Goal: Communication & Community: Participate in discussion

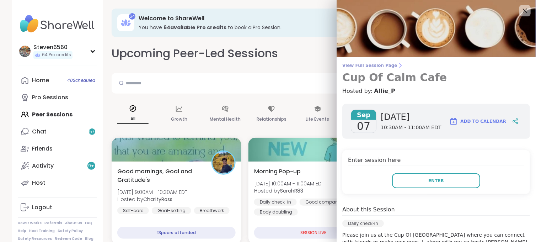
click at [460, 80] on h3 "Cup Of Calm Cafe" at bounding box center [437, 77] width 188 height 13
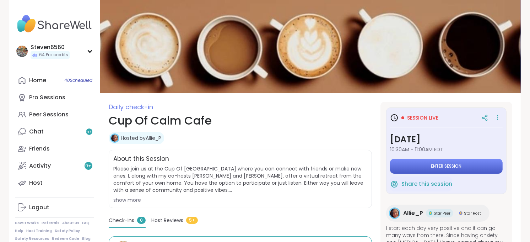
click at [424, 162] on button "Enter session" at bounding box center [446, 166] width 113 height 15
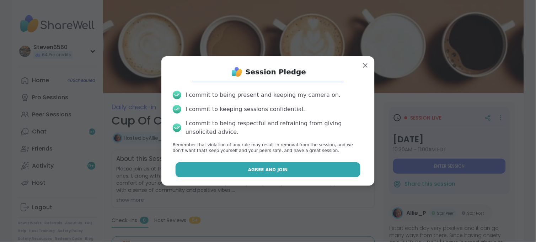
click at [302, 166] on button "Agree and Join" at bounding box center [268, 169] width 185 height 15
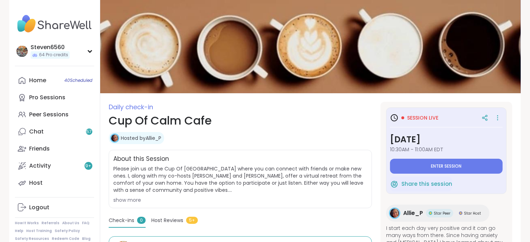
type textarea "*"
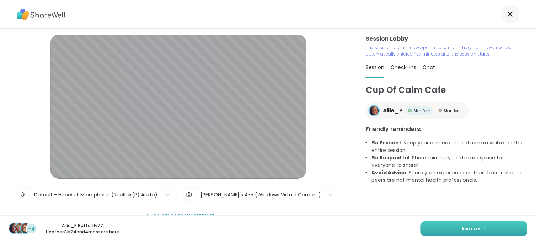
click at [483, 227] on button "Join now" at bounding box center [474, 228] width 107 height 15
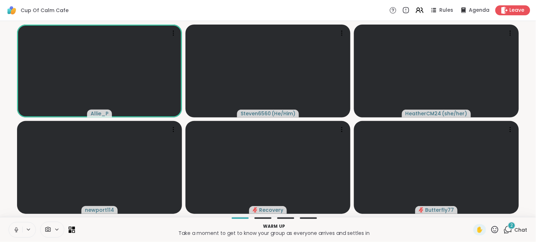
click at [518, 229] on span "Chat" at bounding box center [521, 229] width 13 height 7
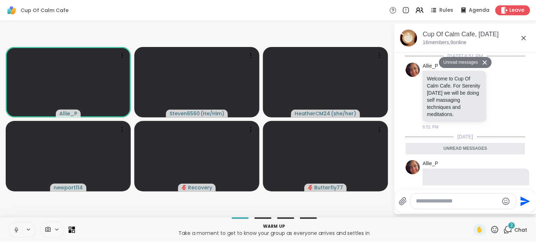
scroll to position [349, 0]
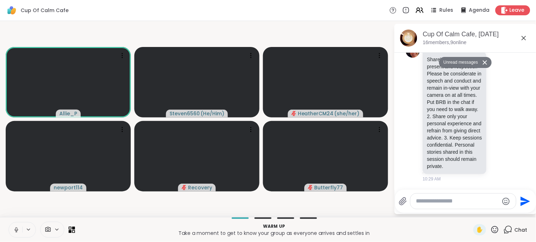
click at [435, 203] on textarea "Type your message" at bounding box center [457, 200] width 83 height 7
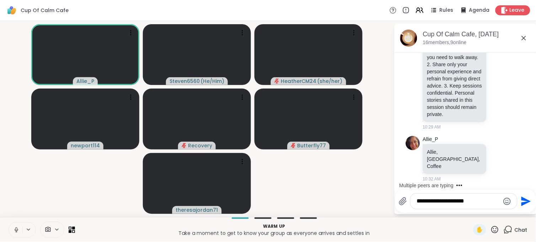
scroll to position [422, 0]
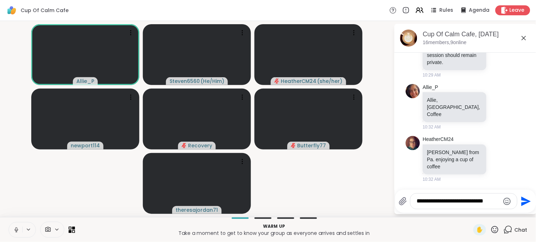
type textarea "**********"
click at [525, 200] on icon "Send" at bounding box center [527, 201] width 10 height 10
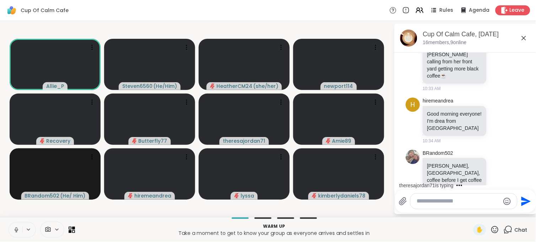
scroll to position [866, 0]
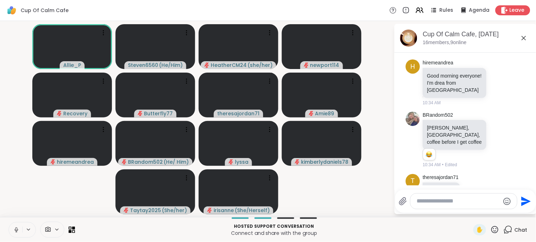
click at [18, 230] on icon at bounding box center [16, 229] width 6 height 6
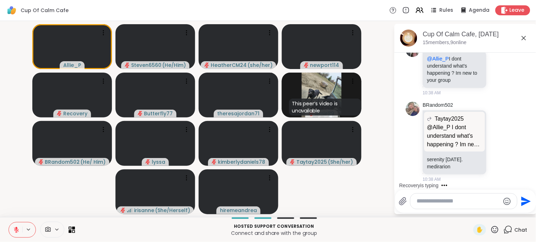
scroll to position [996, 0]
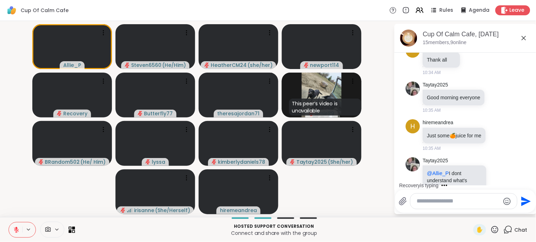
click at [530, 180] on div "Recovery is typing" at bounding box center [466, 185] width 139 height 11
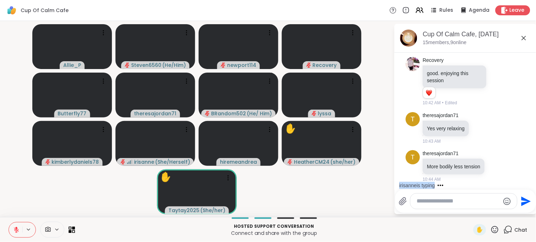
scroll to position [1607, 0]
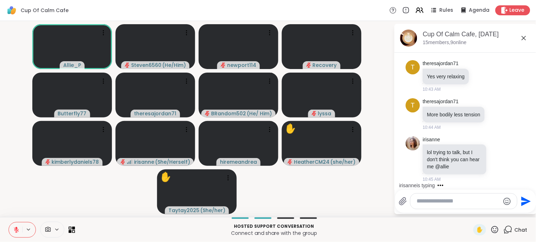
click at [421, 199] on textarea "Type your message" at bounding box center [458, 200] width 83 height 7
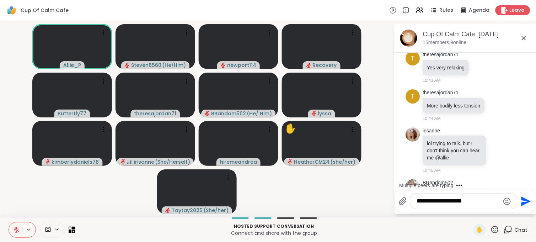
scroll to position [1686, 0]
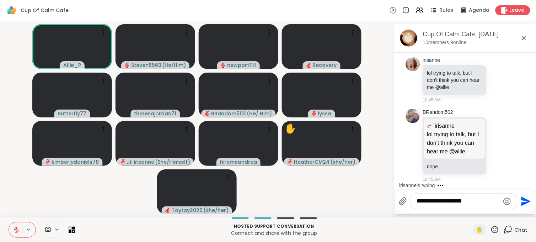
type textarea "**********"
click at [527, 197] on icon "Send" at bounding box center [525, 201] width 11 height 11
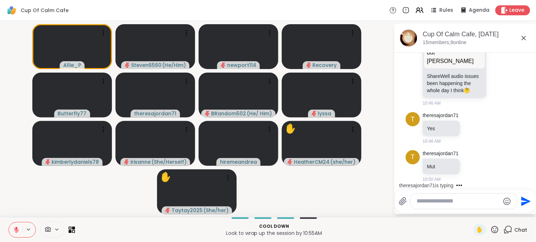
scroll to position [2041, 0]
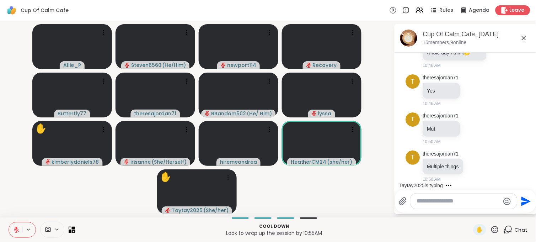
click at [490, 224] on div "✋" at bounding box center [486, 229] width 26 height 11
click at [491, 228] on icon at bounding box center [495, 229] width 9 height 9
click at [471, 209] on span "❤️" at bounding box center [474, 211] width 7 height 9
click at [492, 228] on icon at bounding box center [495, 229] width 7 height 7
click at [471, 210] on span "❤️" at bounding box center [474, 211] width 7 height 9
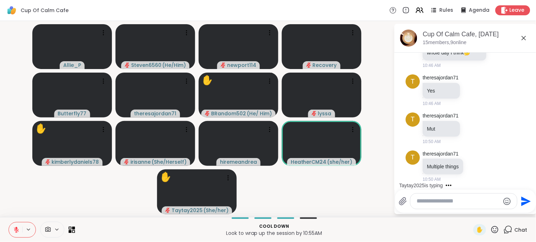
click at [491, 228] on icon at bounding box center [495, 229] width 9 height 9
click at [471, 207] on span "❤️" at bounding box center [474, 211] width 7 height 9
click at [492, 228] on icon at bounding box center [495, 229] width 7 height 7
click at [471, 209] on span "❤️" at bounding box center [474, 211] width 7 height 9
click at [491, 228] on icon at bounding box center [495, 229] width 9 height 9
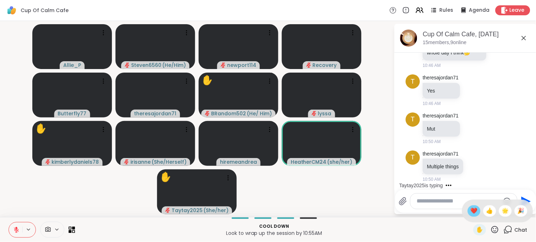
click at [468, 205] on div "❤️" at bounding box center [474, 210] width 13 height 11
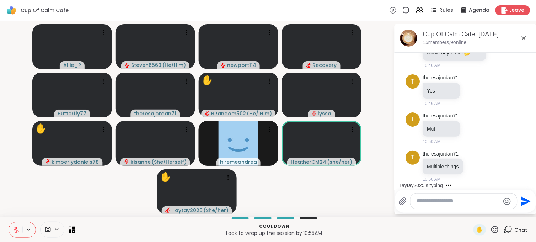
click at [491, 231] on icon at bounding box center [495, 229] width 9 height 9
click at [471, 212] on span "❤️" at bounding box center [474, 211] width 7 height 9
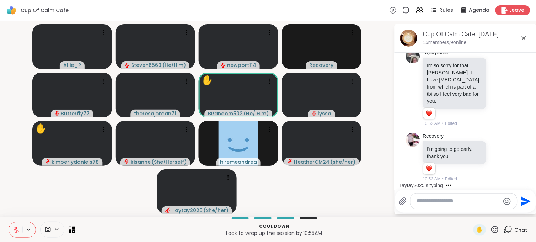
scroll to position [2257, 0]
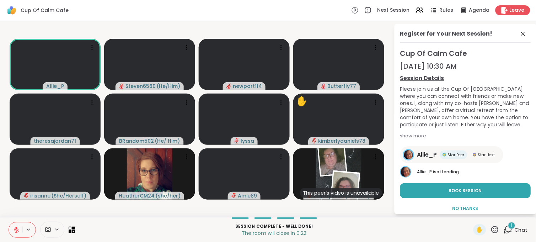
click at [508, 228] on div "1" at bounding box center [512, 225] width 8 height 8
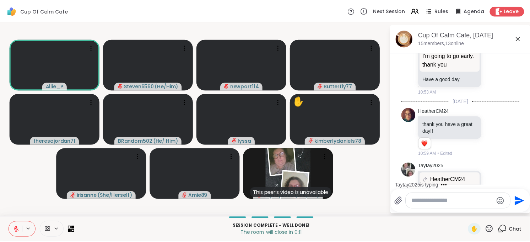
scroll to position [2390, 0]
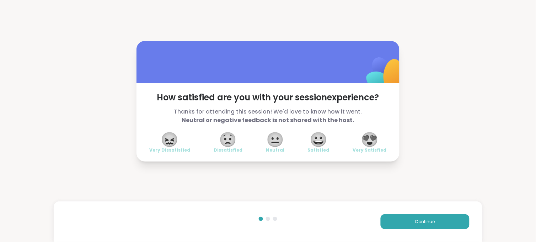
click at [372, 141] on span "😍" at bounding box center [370, 139] width 18 height 13
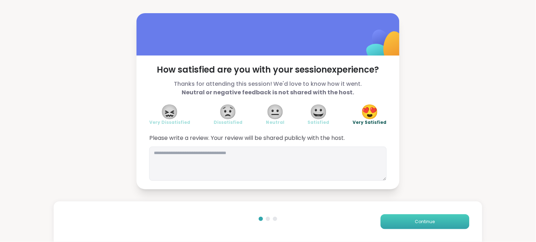
click at [395, 218] on button "Continue" at bounding box center [425, 221] width 89 height 15
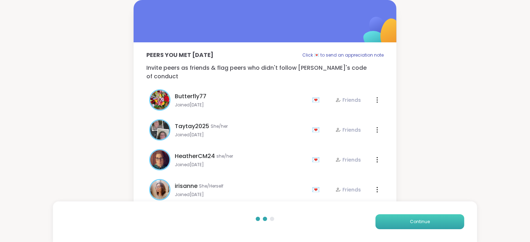
click at [395, 218] on button "Continue" at bounding box center [420, 221] width 89 height 15
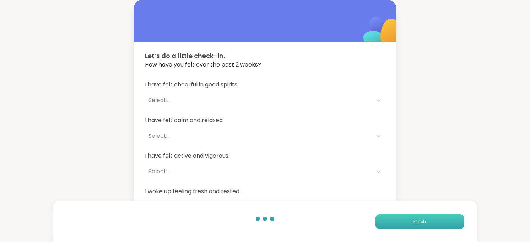
click at [395, 218] on button "Finish" at bounding box center [420, 221] width 89 height 15
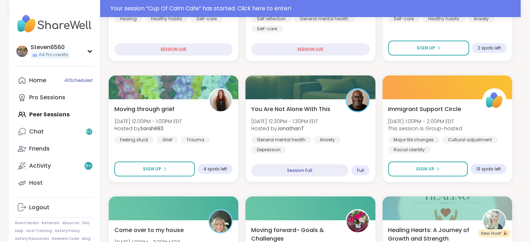
scroll to position [148, 0]
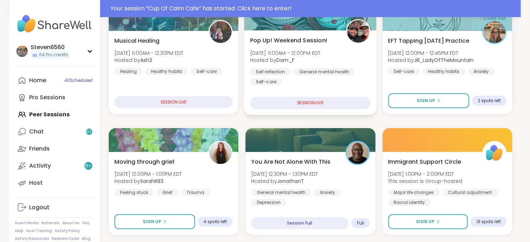
click at [314, 45] on div "Pop Up! Weekend Session! [PERSON_NAME][DATE] 11:00AM - 12:00PM EDT Hosted by Do…" at bounding box center [310, 60] width 121 height 49
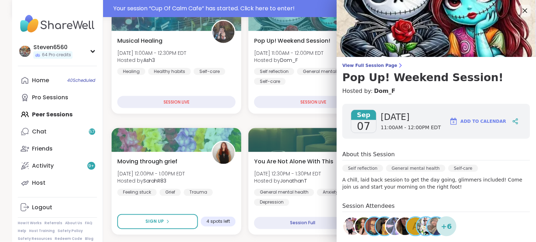
click at [519, 5] on div at bounding box center [525, 11] width 12 height 12
click at [521, 6] on icon at bounding box center [525, 10] width 9 height 9
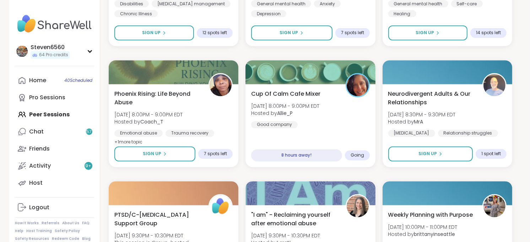
scroll to position [1361, 0]
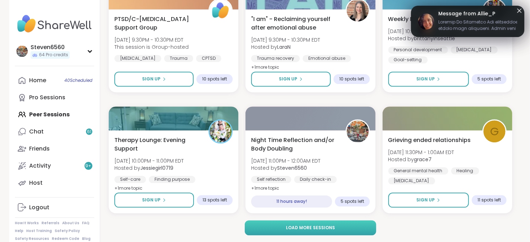
click at [335, 228] on button "Load more sessions" at bounding box center [311, 227] width 132 height 15
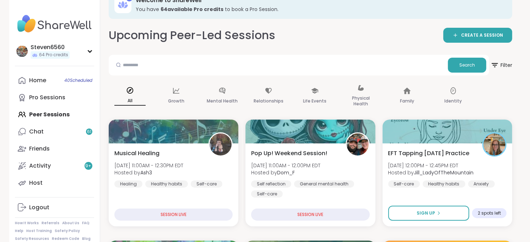
scroll to position [0, 0]
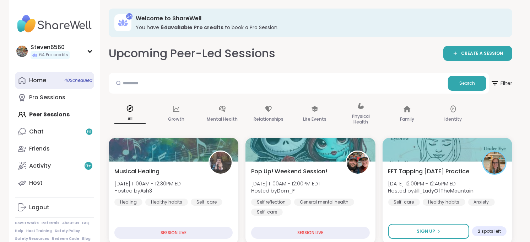
click at [37, 82] on div "Home 40 Scheduled" at bounding box center [37, 80] width 17 height 8
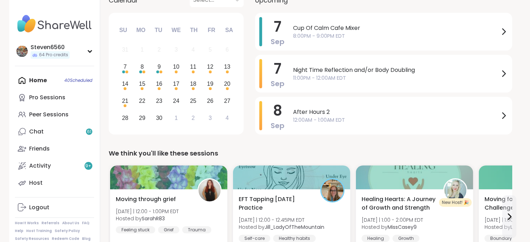
scroll to position [116, 0]
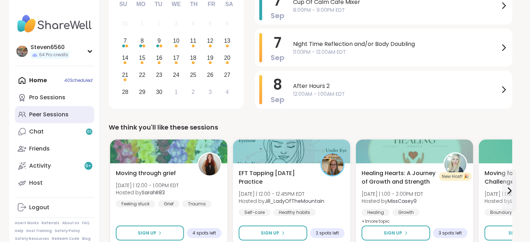
click at [60, 111] on div "Peer Sessions" at bounding box center [48, 115] width 39 height 8
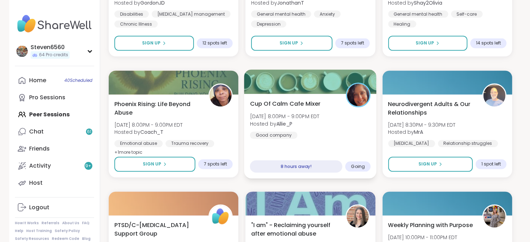
scroll to position [1152, 0]
